Goal: Entertainment & Leisure: Consume media (video, audio)

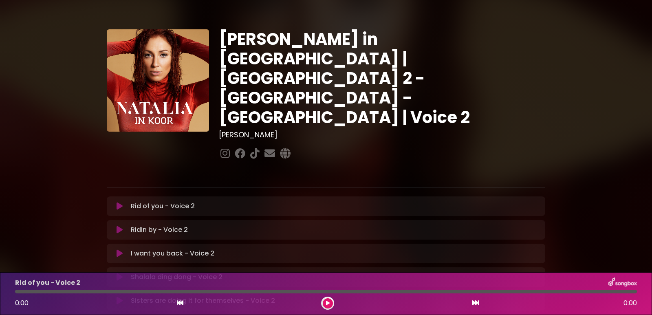
click at [326, 304] on icon at bounding box center [328, 303] width 4 height 5
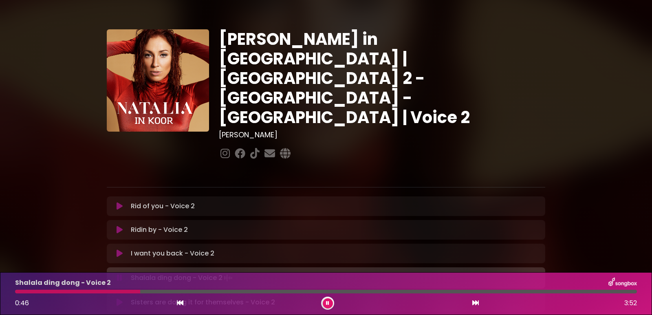
click at [326, 304] on icon at bounding box center [327, 303] width 3 height 5
click at [16, 292] on div at bounding box center [77, 292] width 125 height 4
click at [16, 291] on div at bounding box center [77, 292] width 125 height 4
drag, startPoint x: 135, startPoint y: 293, endPoint x: 81, endPoint y: 293, distance: 54.2
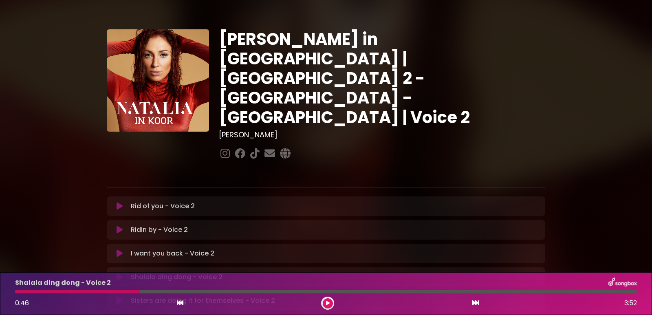
click at [81, 293] on div at bounding box center [77, 292] width 125 height 4
click at [150, 289] on div "Shalala ding dong - Voice 2 0:46 3:52" at bounding box center [326, 294] width 632 height 32
drag, startPoint x: 150, startPoint y: 289, endPoint x: 110, endPoint y: 291, distance: 39.6
click at [110, 291] on div "Shalala ding dong - Voice 2 0:46 3:52" at bounding box center [326, 294] width 632 height 32
drag, startPoint x: 110, startPoint y: 291, endPoint x: 89, endPoint y: 291, distance: 21.2
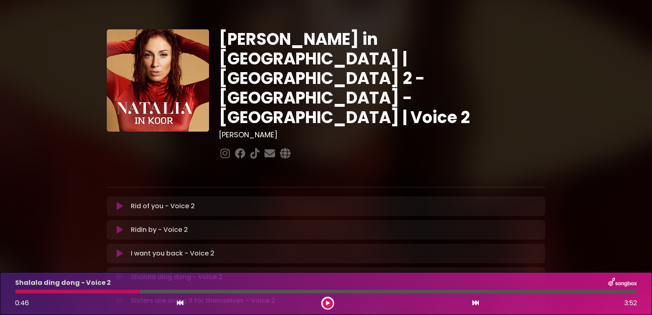
click at [89, 291] on div at bounding box center [77, 292] width 125 height 4
click at [181, 299] on button at bounding box center [179, 303] width 7 height 11
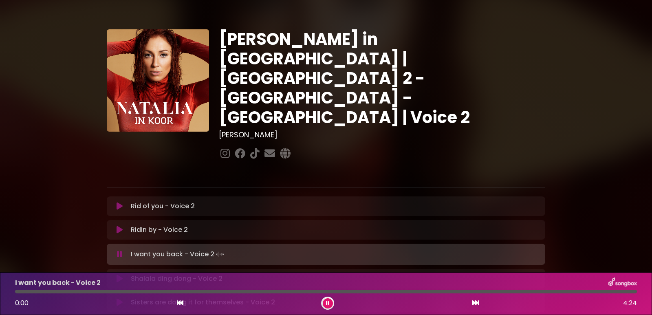
click at [474, 306] on icon at bounding box center [475, 303] width 7 height 7
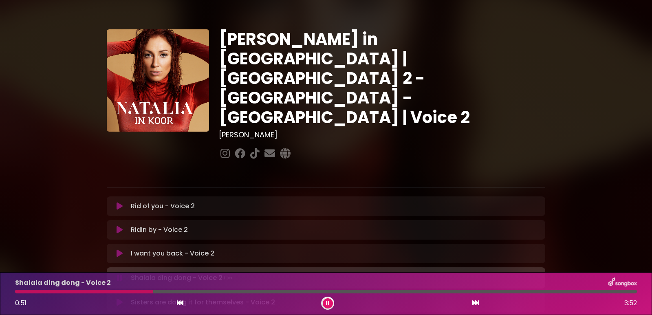
click at [15, 291] on div at bounding box center [84, 292] width 138 height 4
click at [19, 289] on div "Shalala ding dong - Voice 2 0:40 3:52" at bounding box center [326, 294] width 632 height 32
click at [18, 292] on div at bounding box center [74, 292] width 119 height 4
click at [326, 302] on icon at bounding box center [327, 303] width 3 height 5
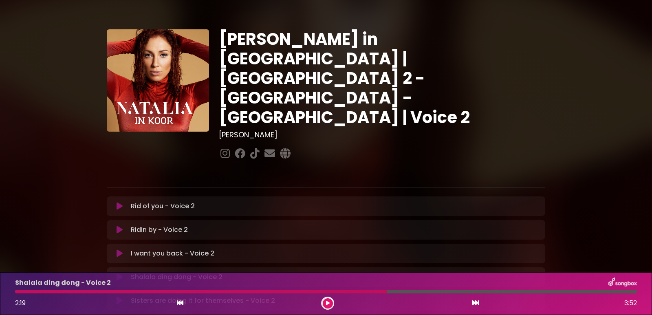
click at [336, 292] on div at bounding box center [201, 292] width 372 height 4
click at [335, 290] on div at bounding box center [201, 292] width 372 height 4
click at [177, 304] on icon at bounding box center [180, 303] width 7 height 7
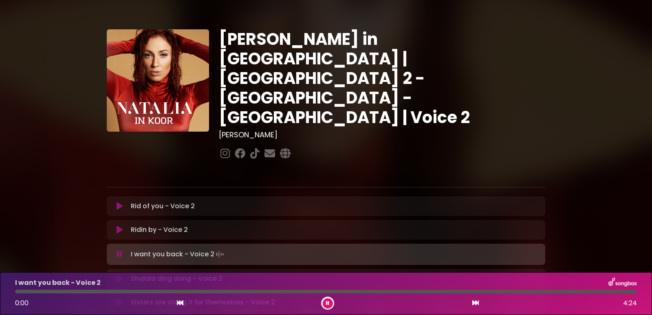
click at [474, 300] on icon at bounding box center [475, 303] width 7 height 7
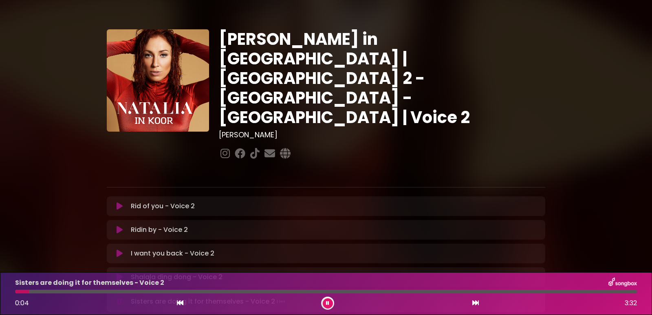
click at [181, 304] on icon at bounding box center [180, 303] width 7 height 7
click at [20, 289] on div "Boom - Voice 2 0:51 3:25" at bounding box center [326, 294] width 632 height 32
click at [20, 289] on div "Boom - Voice 2 0:52 3:25" at bounding box center [326, 294] width 632 height 32
click at [180, 305] on icon at bounding box center [180, 303] width 7 height 7
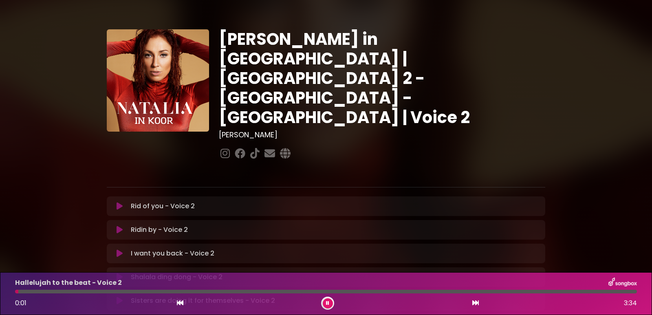
click at [472, 304] on icon at bounding box center [475, 303] width 7 height 7
click at [18, 292] on div at bounding box center [77, 292] width 125 height 4
click at [200, 291] on div at bounding box center [147, 292] width 265 height 4
click at [200, 291] on div at bounding box center [168, 292] width 307 height 4
click at [200, 291] on div at bounding box center [107, 292] width 185 height 4
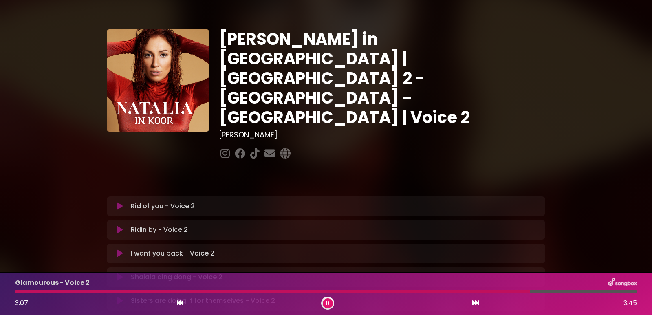
click at [15, 289] on div "Glamourous - Voice 2 3:07 3:45" at bounding box center [326, 294] width 632 height 32
click at [23, 291] on div at bounding box center [279, 292] width 529 height 4
click at [329, 302] on icon at bounding box center [328, 303] width 4 height 5
